Goal: Transaction & Acquisition: Obtain resource

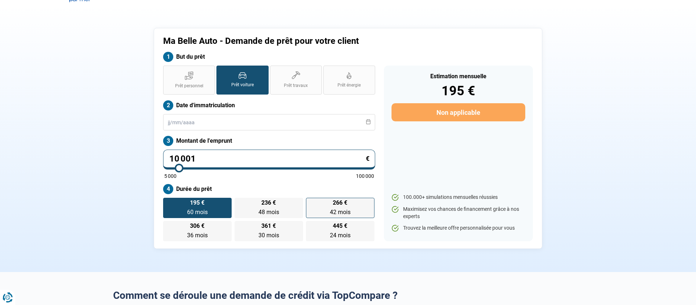
scroll to position [16, 0]
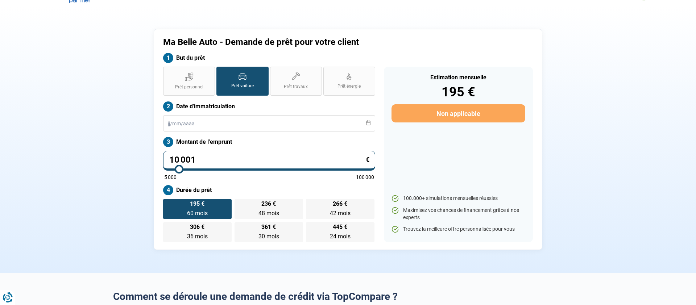
click at [205, 159] on input "10 001" at bounding box center [269, 161] width 212 height 20
type input "1 000"
type input "5000"
type input "100"
type input "5000"
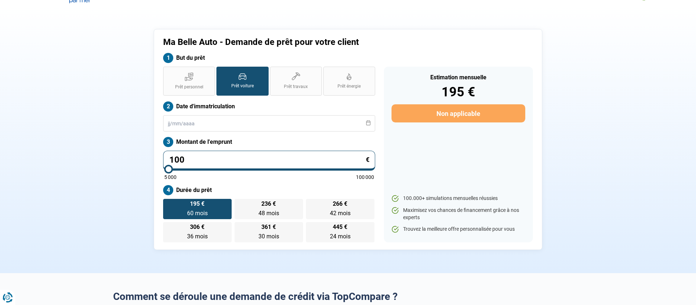
type input "10"
type input "5000"
type input "1"
type input "5000"
type input "0"
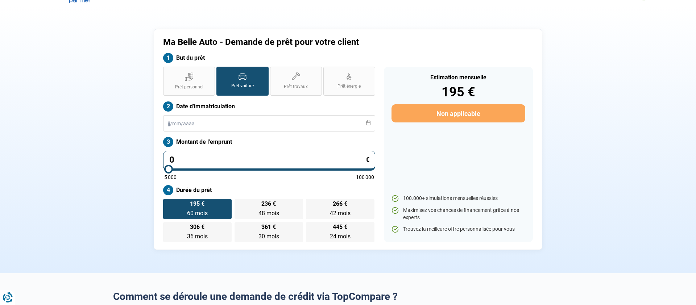
type input "5000"
type input "1"
type input "5000"
type input "16"
type input "5000"
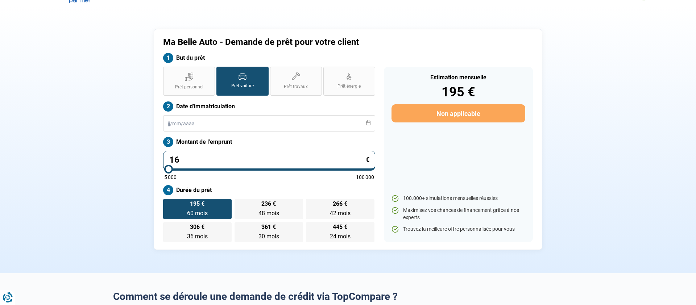
type input "160"
type input "5000"
type input "1 600"
type input "5000"
type input "16 000"
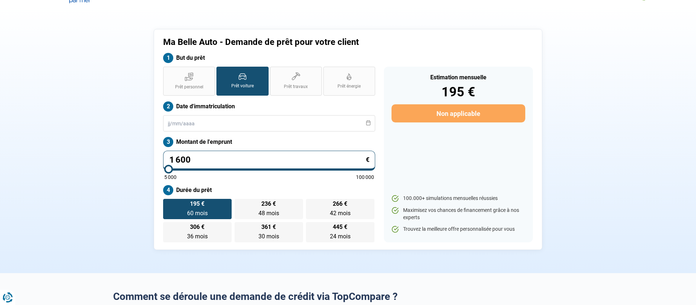
type input "16000"
type input "16 000"
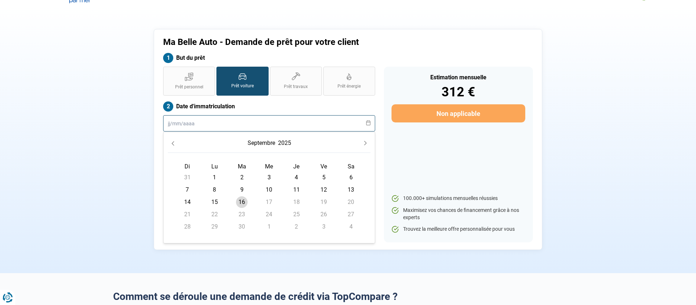
click at [185, 123] on input "text" at bounding box center [269, 123] width 212 height 16
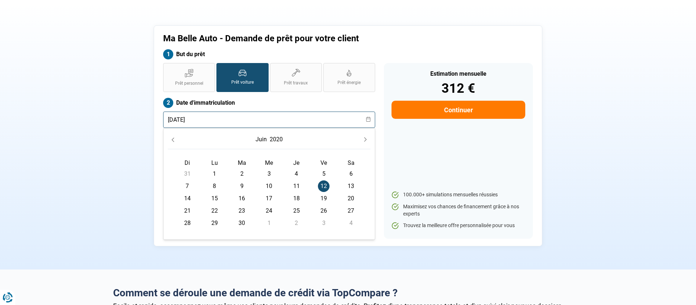
scroll to position [0, 0]
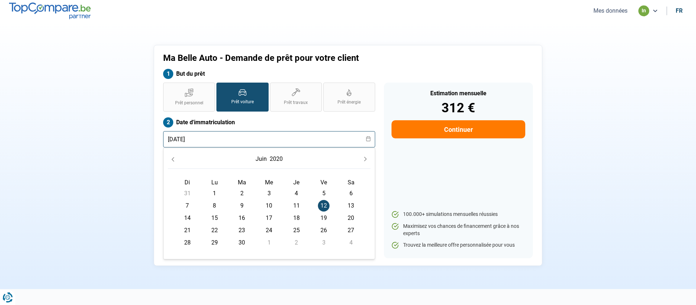
type input "[DATE]"
click at [459, 136] on button "Continuer" at bounding box center [458, 129] width 134 height 18
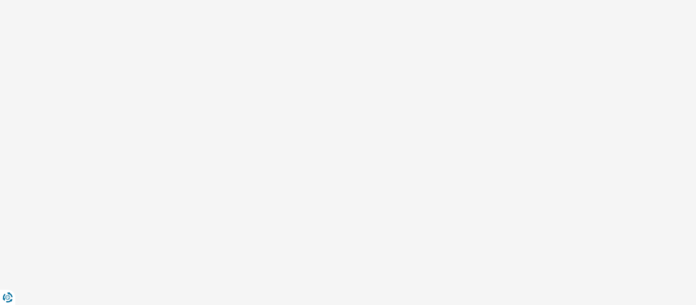
select select "32"
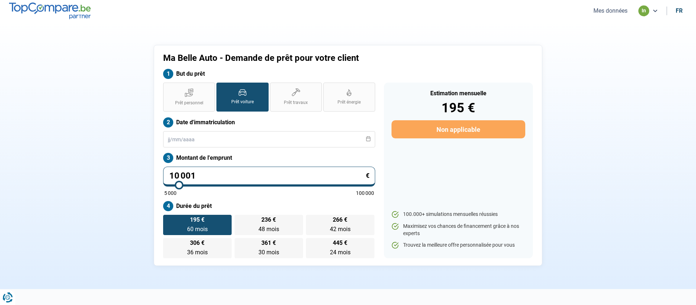
click at [237, 177] on input "10 001" at bounding box center [269, 177] width 212 height 20
type input "1 000"
type input "5000"
type input "100"
type input "5000"
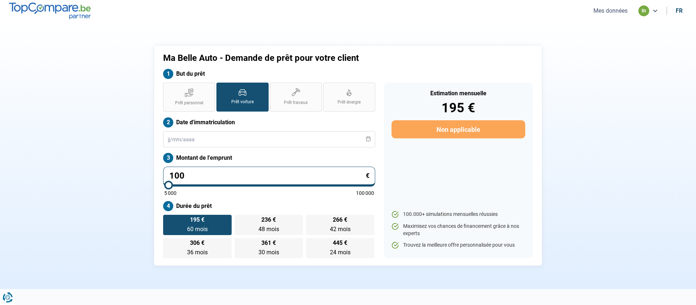
type input "10"
type input "5000"
type input "1"
type input "5000"
type input "0"
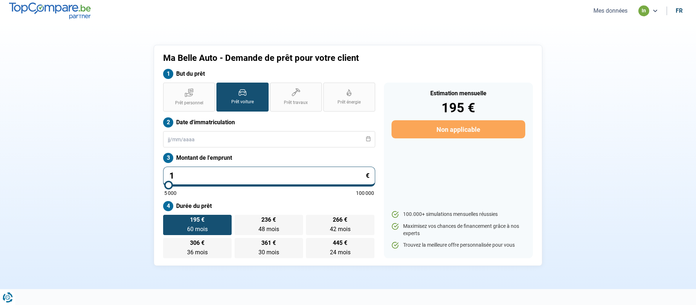
type input "5000"
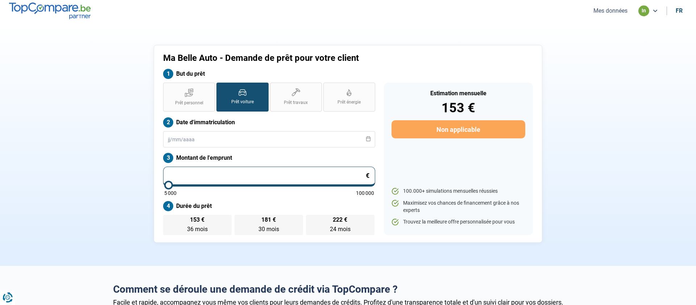
type input "5 000"
type input "5000"
radio input "true"
